Goal: Task Accomplishment & Management: Use online tool/utility

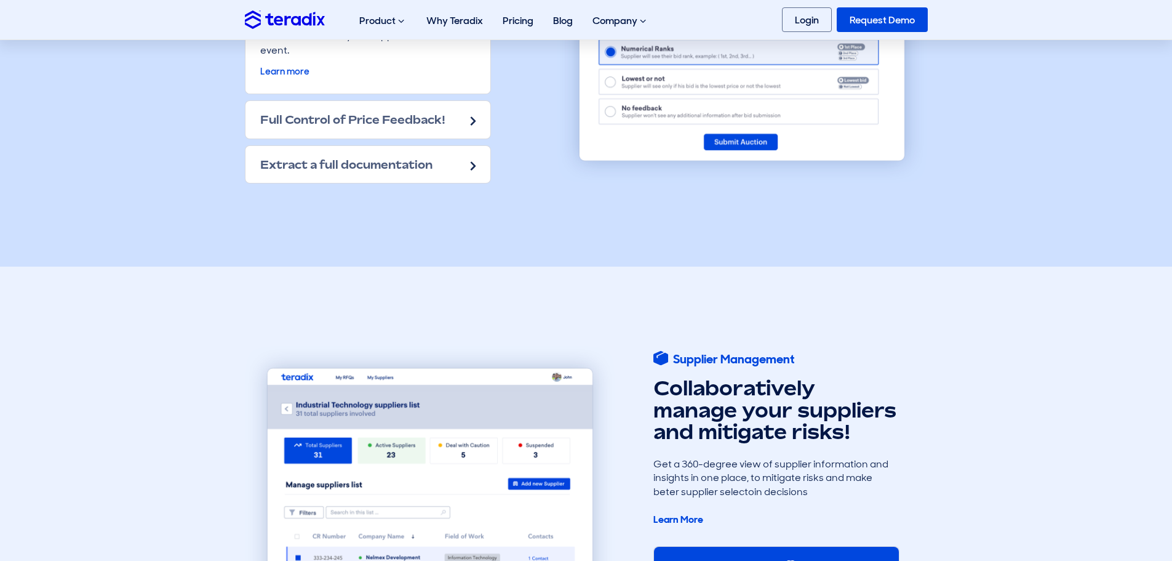
scroll to position [1908, 0]
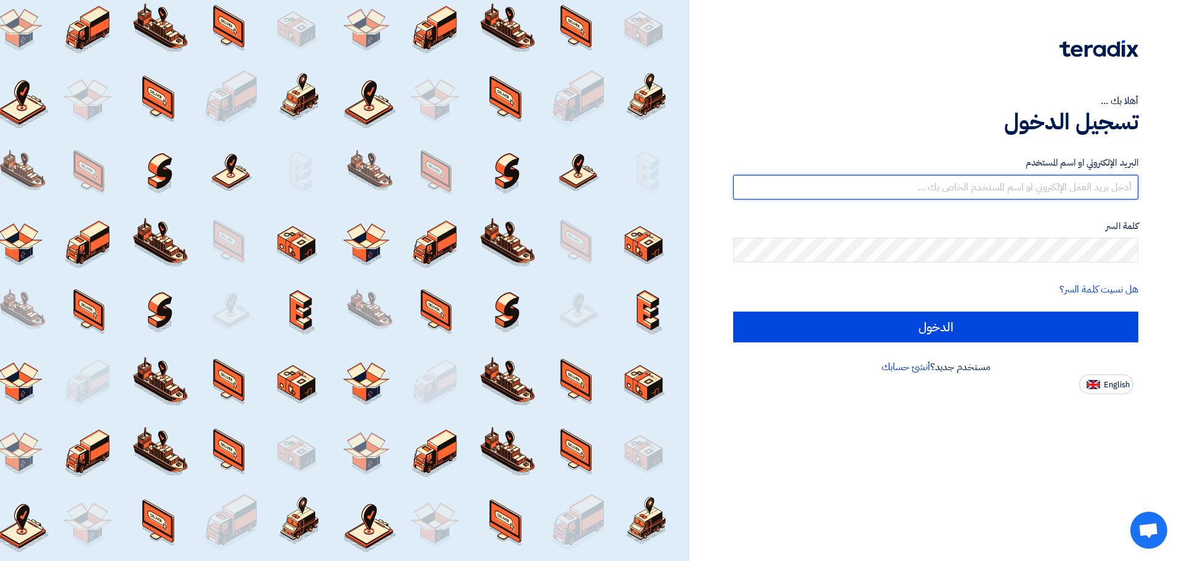
click at [1063, 194] on input "text" at bounding box center [935, 187] width 405 height 25
type input "s"
click at [1015, 190] on input "text" at bounding box center [935, 187] width 405 height 25
type input "[DEMOGRAPHIC_DATA][EMAIL_ADDRESS][DOMAIN_NAME]"
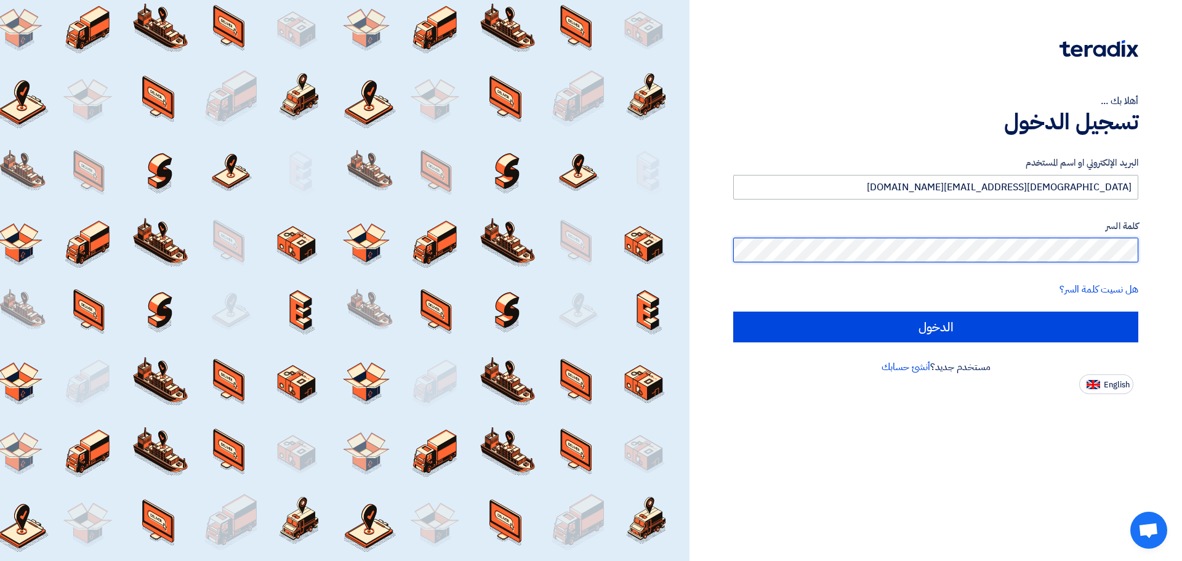
click at [733, 311] on input "الدخول" at bounding box center [935, 326] width 405 height 31
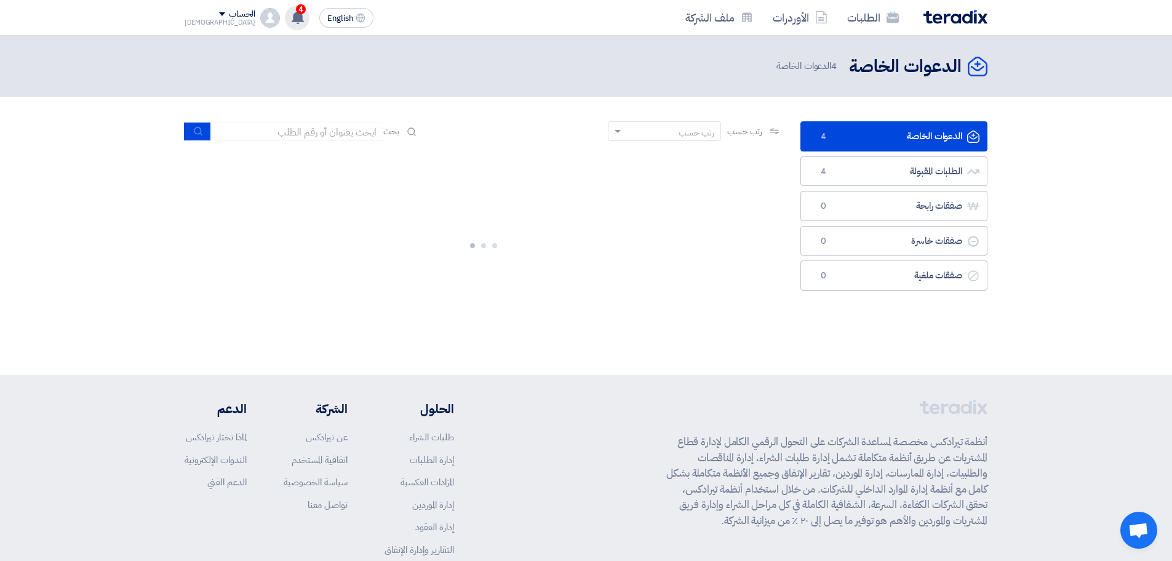
click at [292, 15] on use at bounding box center [298, 17] width 12 height 14
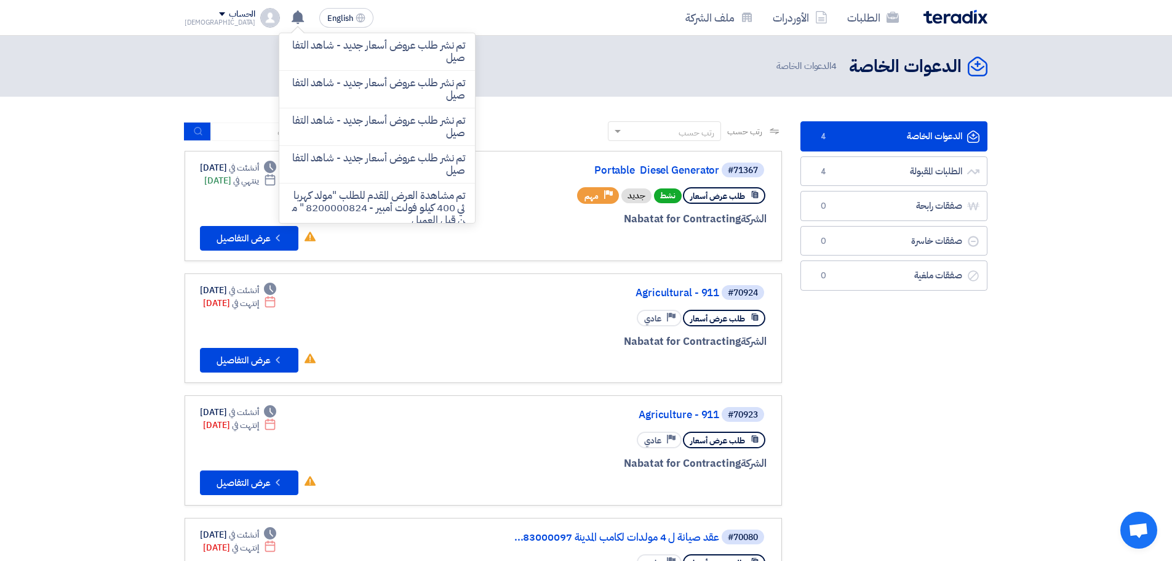
click at [527, 110] on section "الدعوات الخاصة الدعوات الخاصة 4 الطلبات المقبولة الطلبات المقبولة 4 صفقات رابحة…" at bounding box center [586, 380] width 1172 height 567
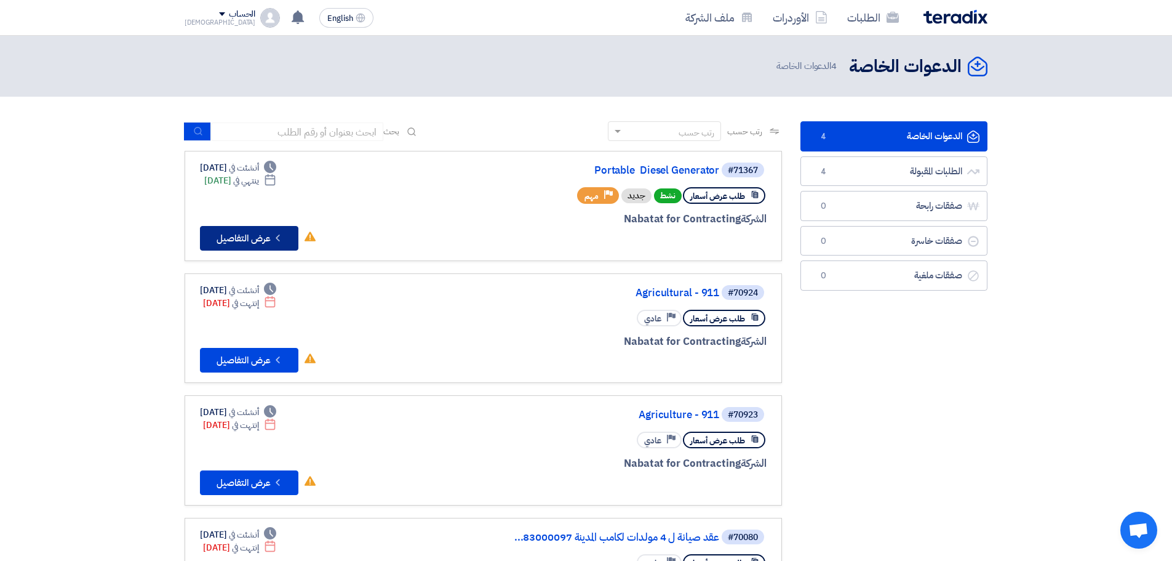
click at [234, 234] on button "Check details عرض التفاصيل" at bounding box center [249, 238] width 98 height 25
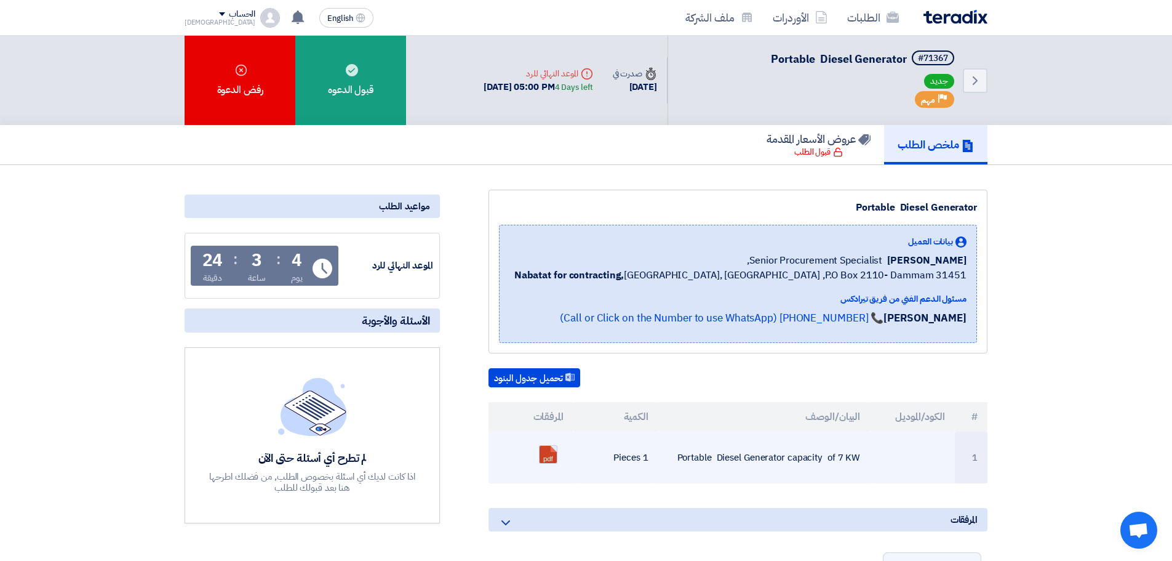
click at [548, 462] on link at bounding box center [589, 483] width 98 height 74
click at [550, 455] on link at bounding box center [589, 483] width 98 height 74
